Goal: Ask a question

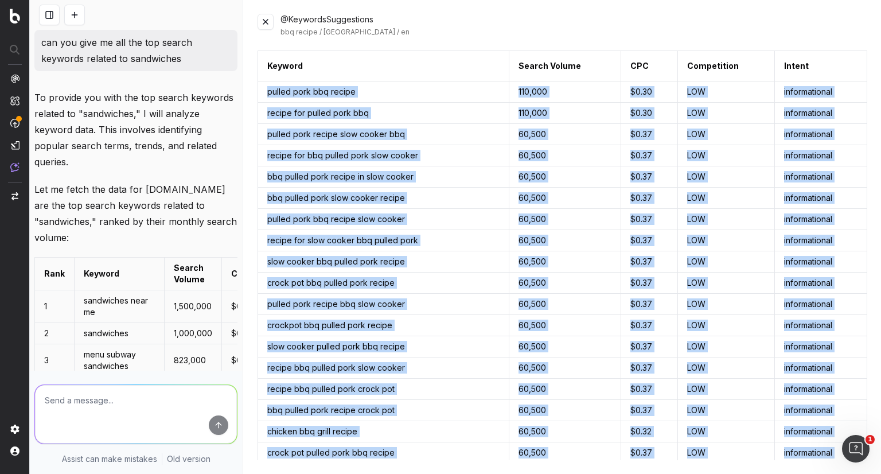
scroll to position [861, 0]
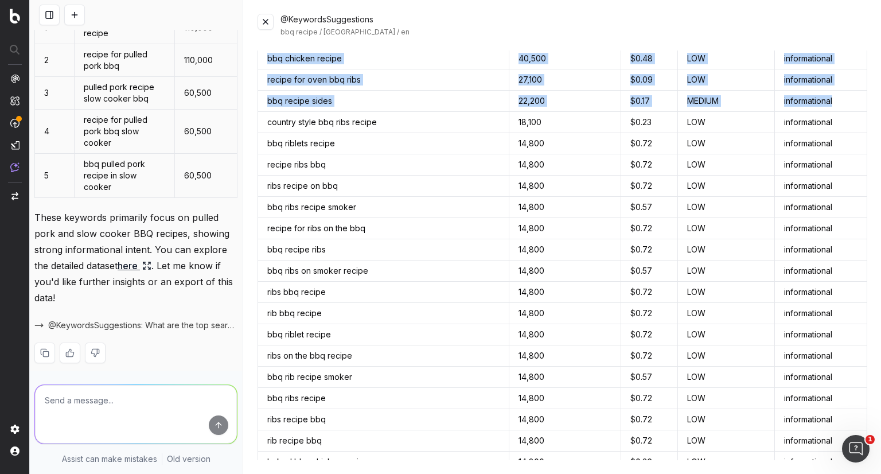
click at [271, 25] on button at bounding box center [266, 22] width 16 height 16
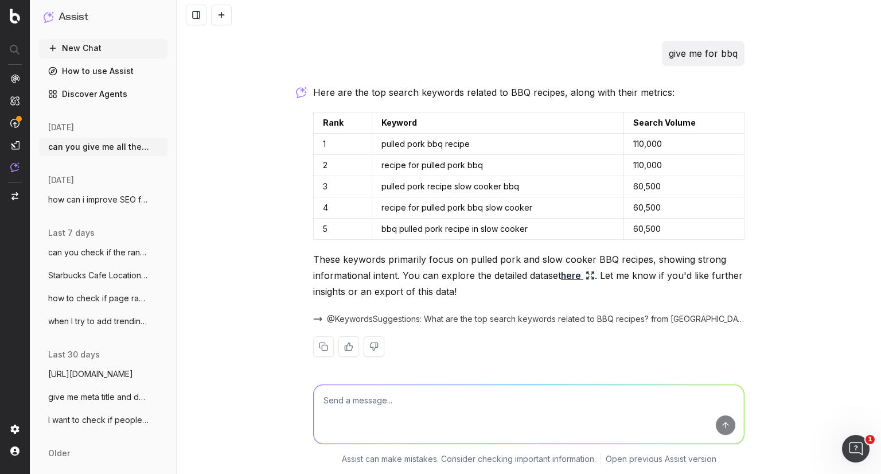
click at [407, 398] on textarea at bounding box center [529, 414] width 430 height 59
type textarea "v"
type textarea "can you give me time period for all this data"
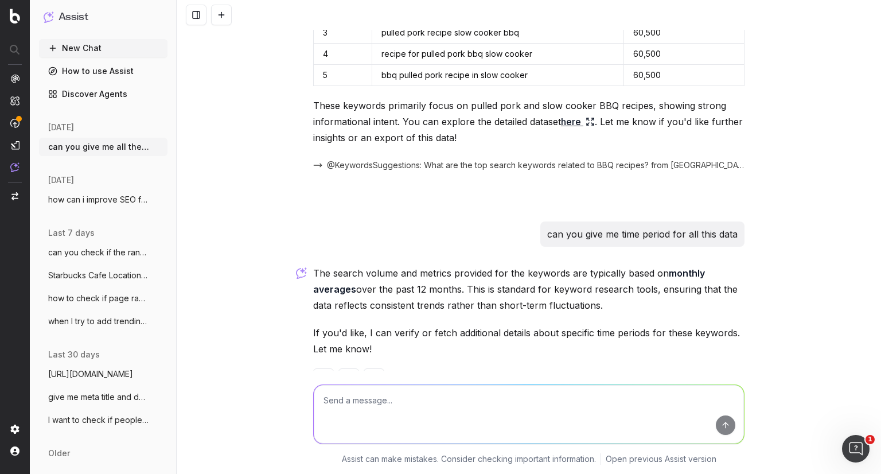
scroll to position [2858, 0]
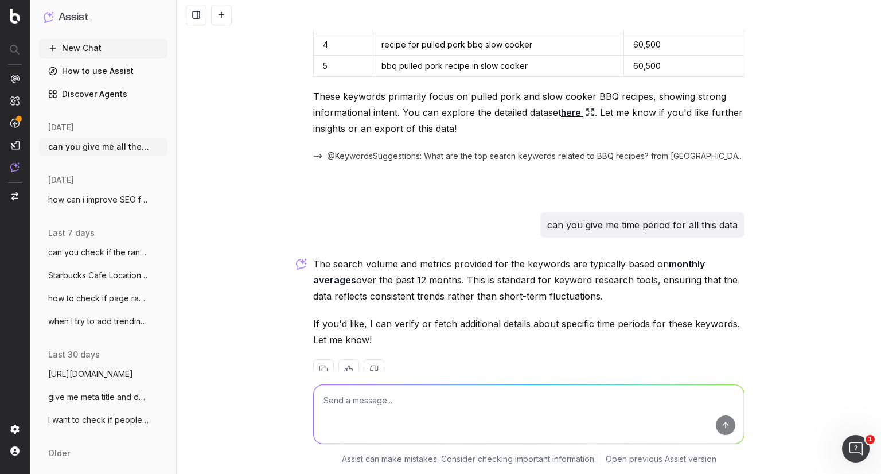
click at [342, 275] on strong "monthly averages" at bounding box center [510, 272] width 394 height 28
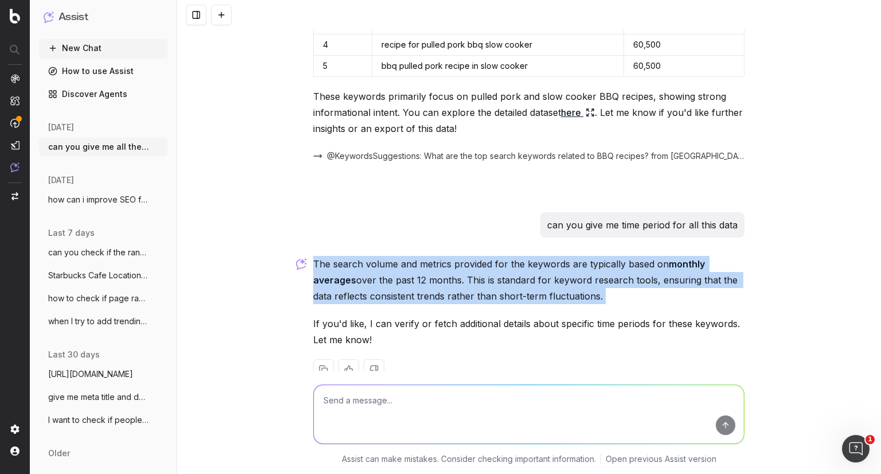
click at [342, 275] on strong "monthly averages" at bounding box center [510, 272] width 394 height 28
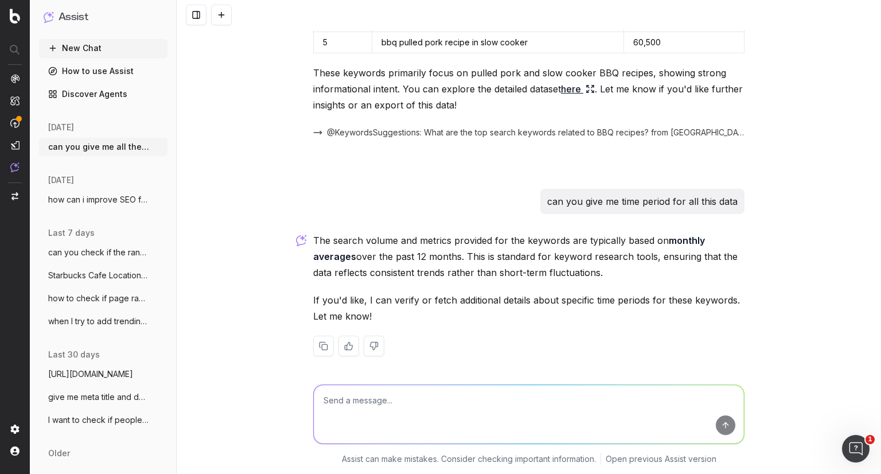
scroll to position [2881, 0]
